Goal: Find specific page/section: Find specific page/section

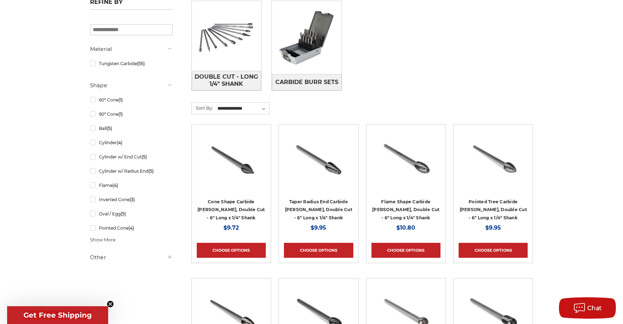
scroll to position [249, 0]
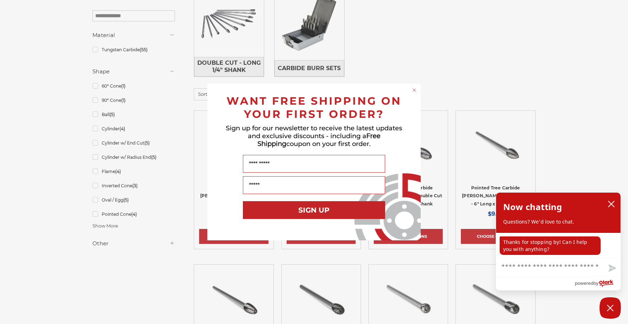
click at [463, 85] on div "Close dialog WANT FREE SHIPPING ON YOUR FIRST ORDER? Sign up for our newsletter…" at bounding box center [314, 162] width 628 height 324
click at [414, 89] on circle "Close dialog" at bounding box center [414, 90] width 7 height 7
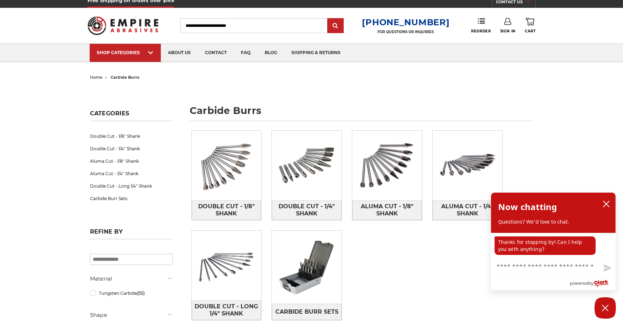
scroll to position [0, 0]
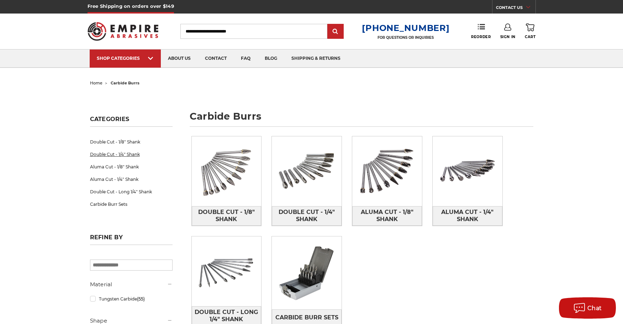
click at [117, 153] on link "Double Cut - 1/4" Shank" at bounding box center [131, 154] width 83 height 12
